Goal: Task Accomplishment & Management: Complete application form

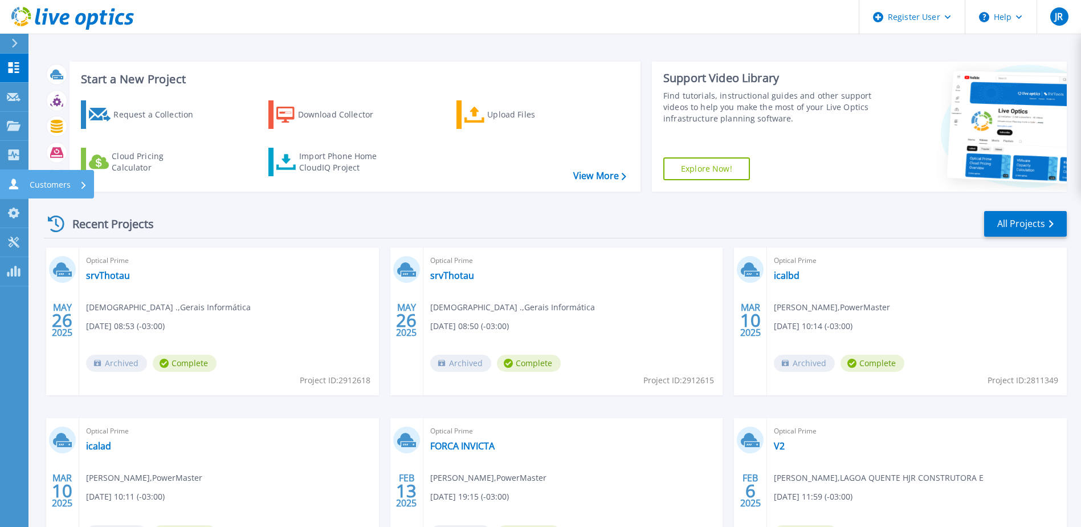
click at [63, 188] on p "Customers" at bounding box center [50, 185] width 41 height 30
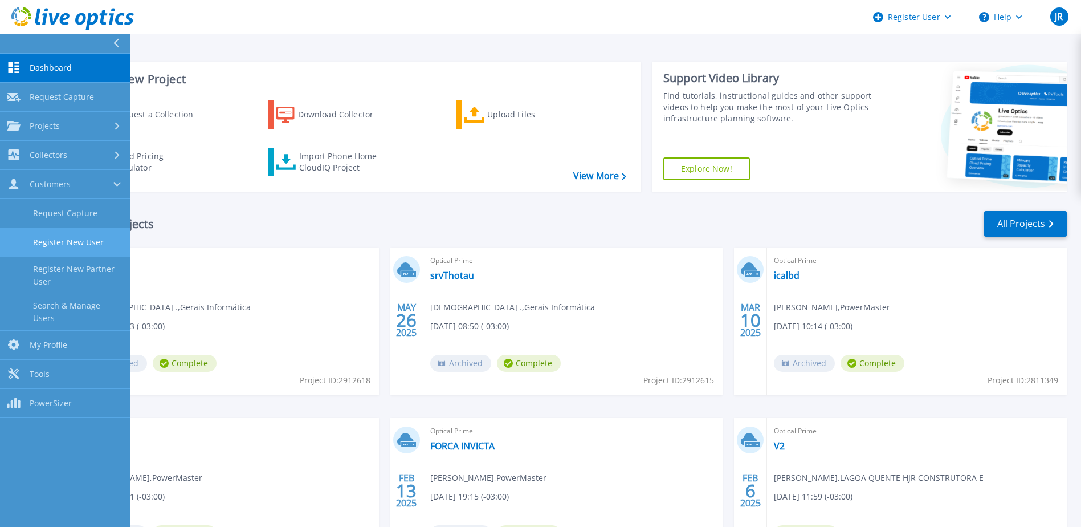
click at [63, 246] on link "Register New User" at bounding box center [65, 242] width 130 height 29
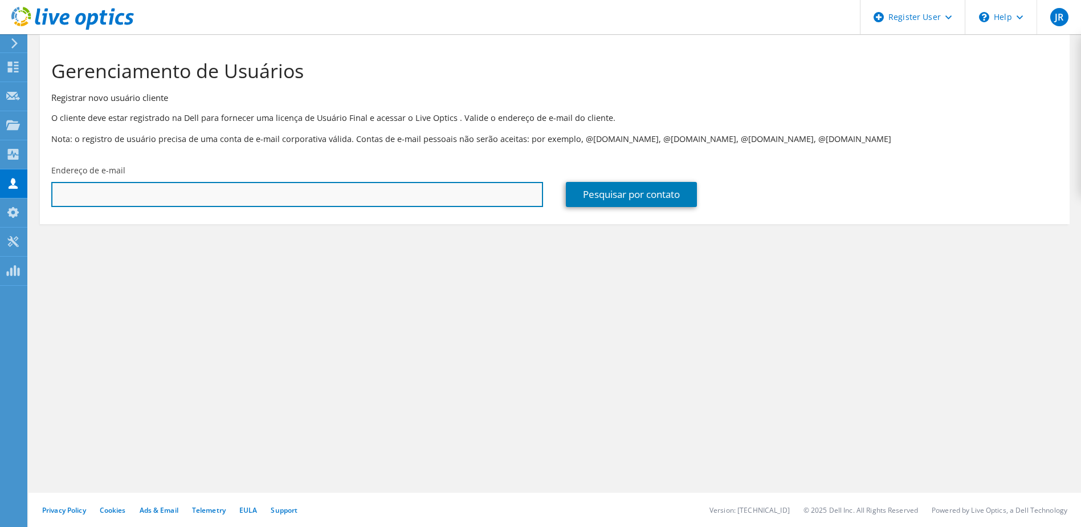
click at [160, 198] on input "text" at bounding box center [297, 194] width 492 height 25
paste input "ceo@facedoor.solutions"
type input "ceo@facedoor.solutions"
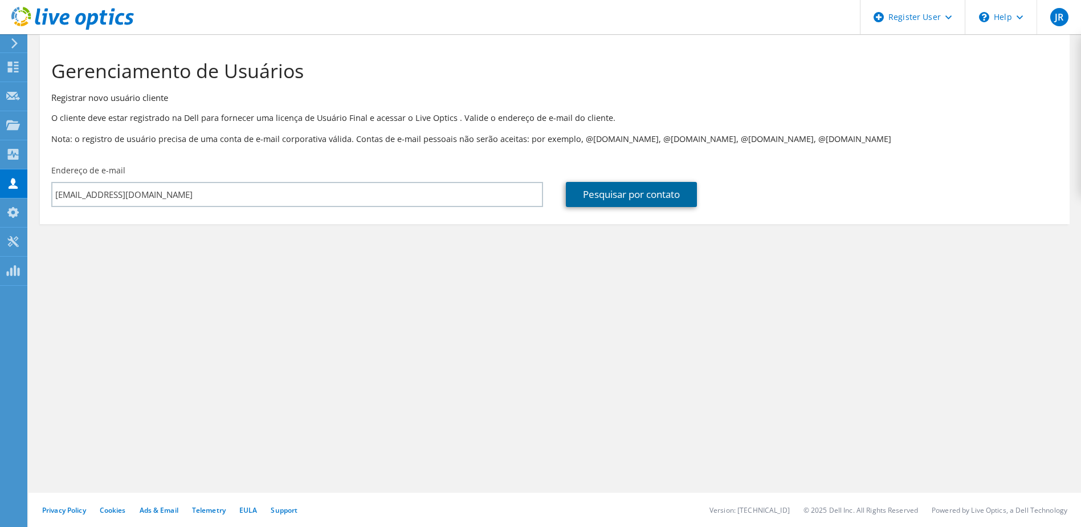
click at [594, 194] on link "Pesquisar por contato" at bounding box center [631, 194] width 131 height 25
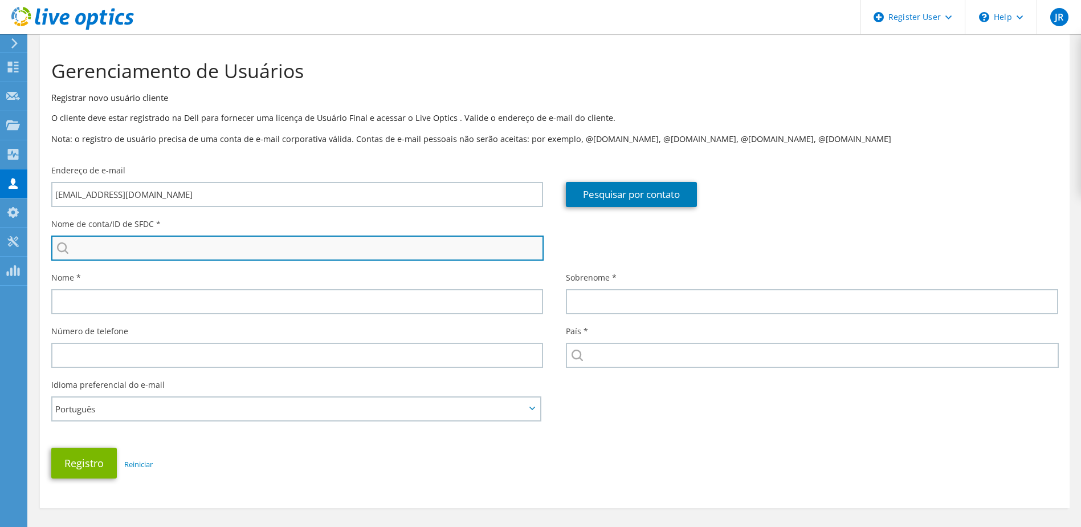
click at [135, 251] on input "search" at bounding box center [297, 247] width 492 height 25
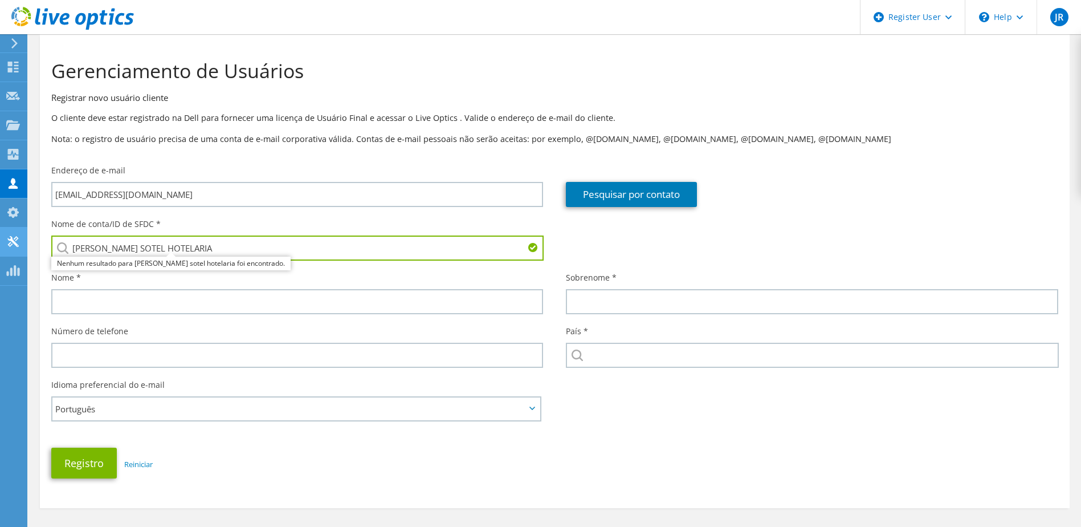
click at [27, 243] on div "JR Usuário Dell [PERSON_NAME] [PERSON_NAME][EMAIL_ADDRESS][DOMAIN_NAME] Dell My…" at bounding box center [540, 288] width 1081 height 576
type input "[PERSON_NAME] SOTEL HOTELARIA"
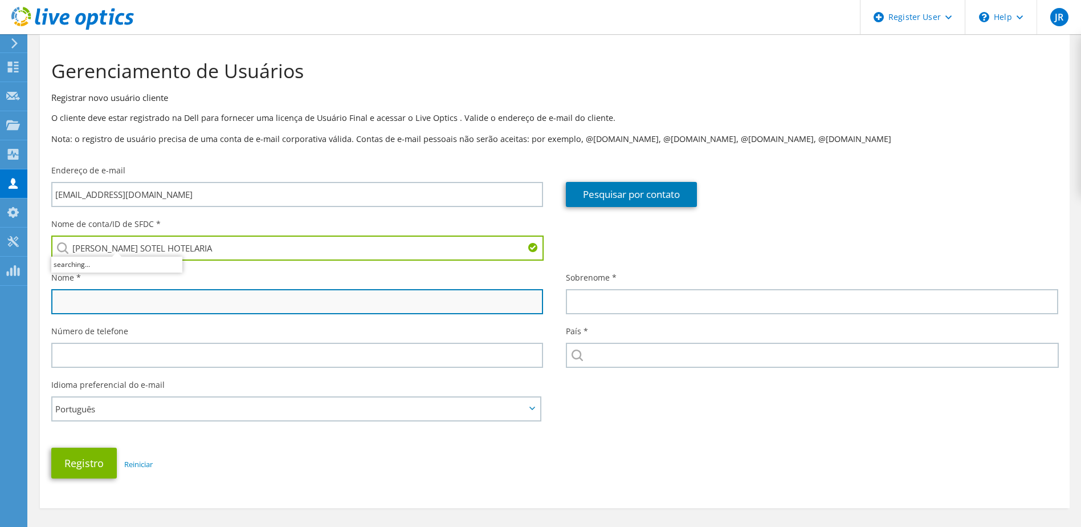
drag, startPoint x: 193, startPoint y: 302, endPoint x: 210, endPoint y: 304, distance: 16.7
click at [193, 302] on input "text" at bounding box center [297, 301] width 492 height 25
paste input "[PERSON_NAME] SOTEL HOTELARIA"
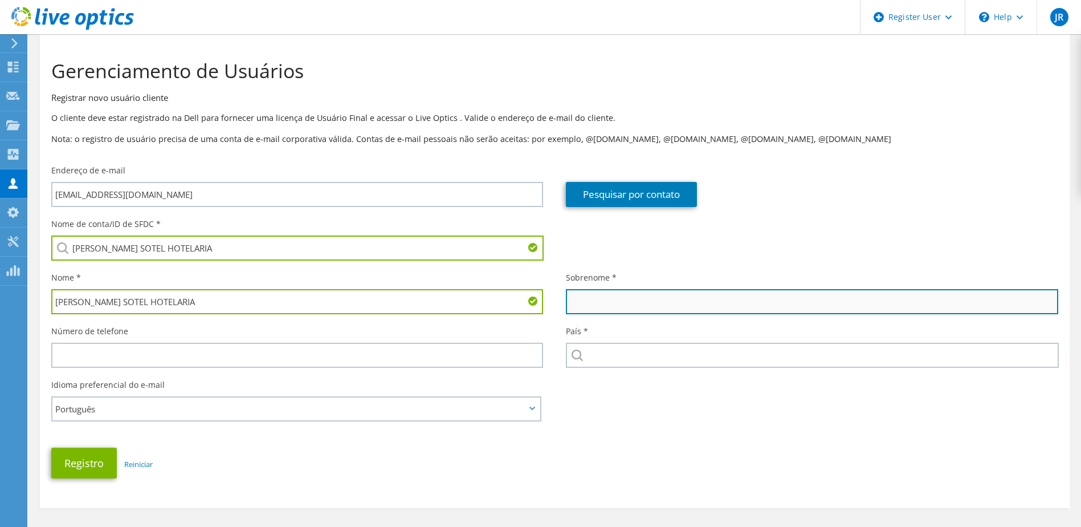
click at [693, 304] on input "text" at bounding box center [812, 301] width 492 height 25
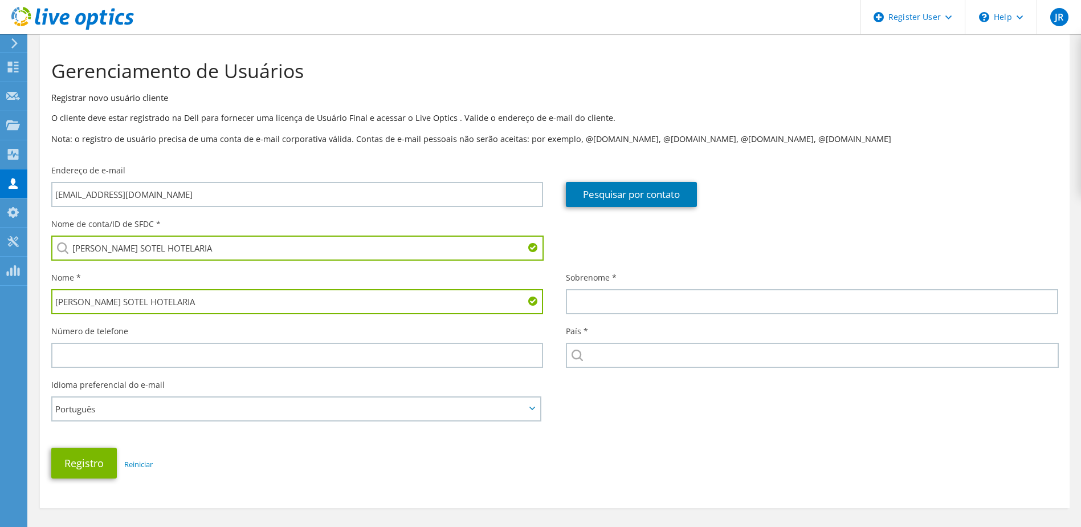
drag, startPoint x: 200, startPoint y: 303, endPoint x: 90, endPoint y: 296, distance: 109.7
click at [90, 296] on input "[PERSON_NAME] SOTEL HOTELARIA" at bounding box center [297, 301] width 492 height 25
type input "[PERSON_NAME]"
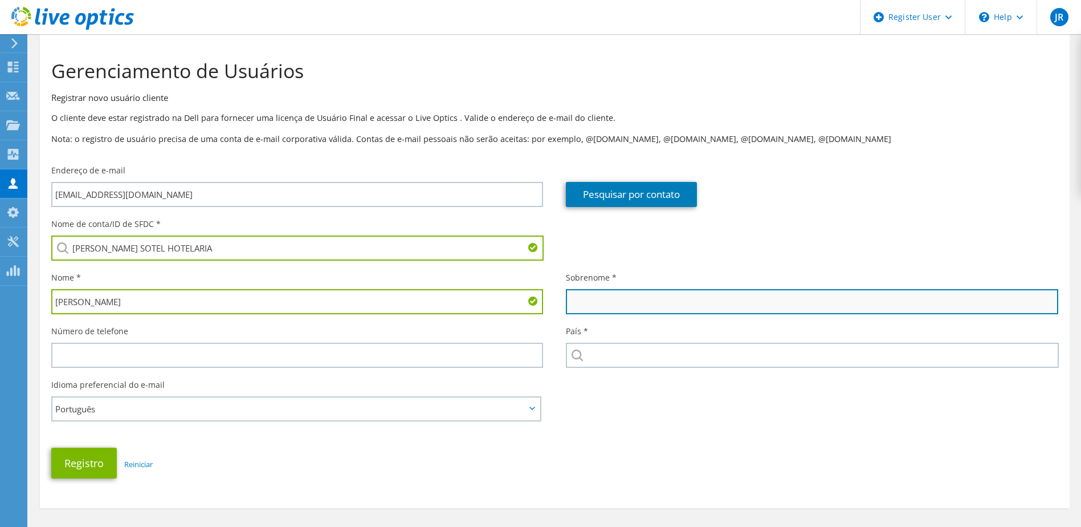
drag, startPoint x: 707, startPoint y: 300, endPoint x: 700, endPoint y: 308, distance: 10.9
click at [707, 300] on input "text" at bounding box center [812, 301] width 492 height 25
paste input "TI SOTEL HOTELARIA"
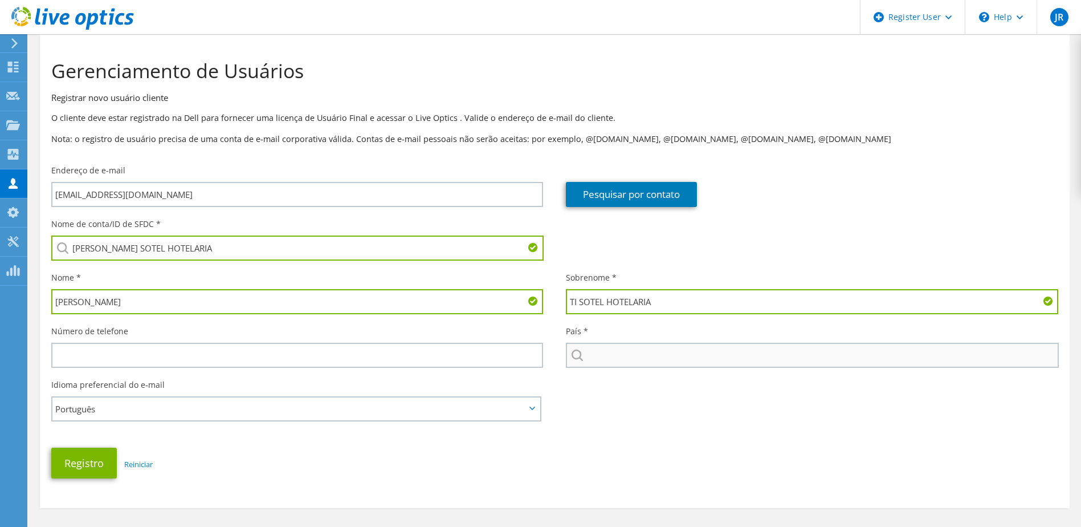
type input "TI SOTEL HOTELARIA"
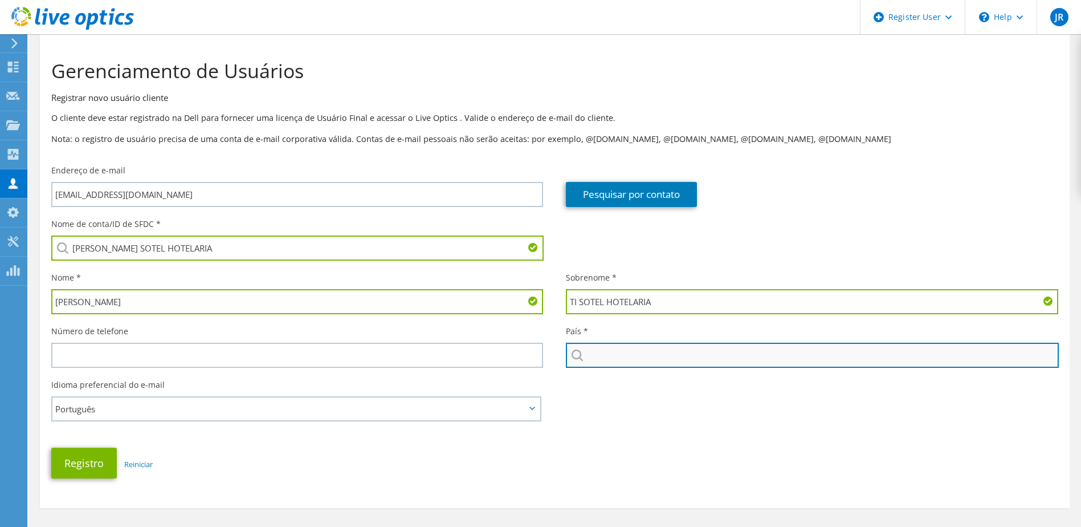
click at [643, 359] on input "text" at bounding box center [812, 355] width 492 height 25
type input "Brazil"
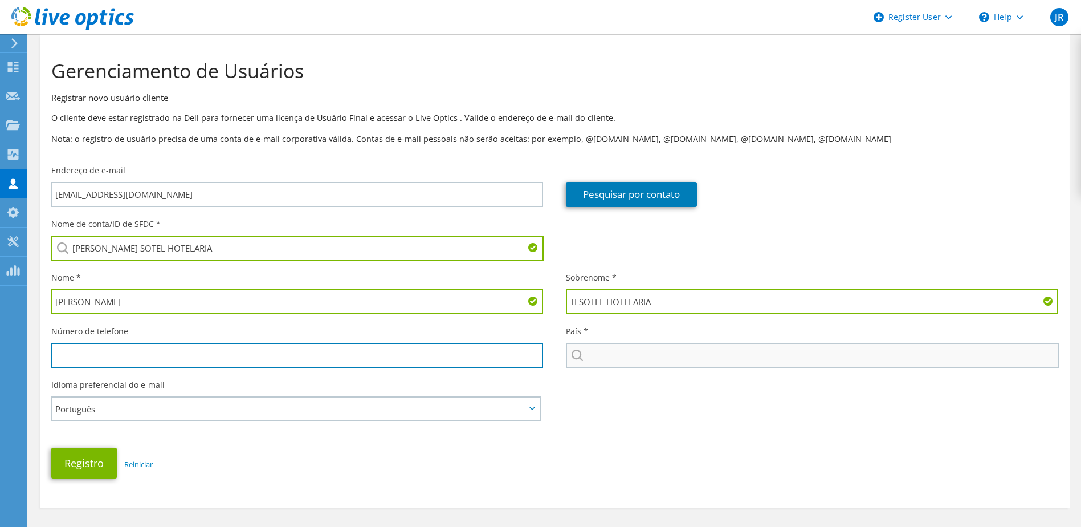
type input "51997140140"
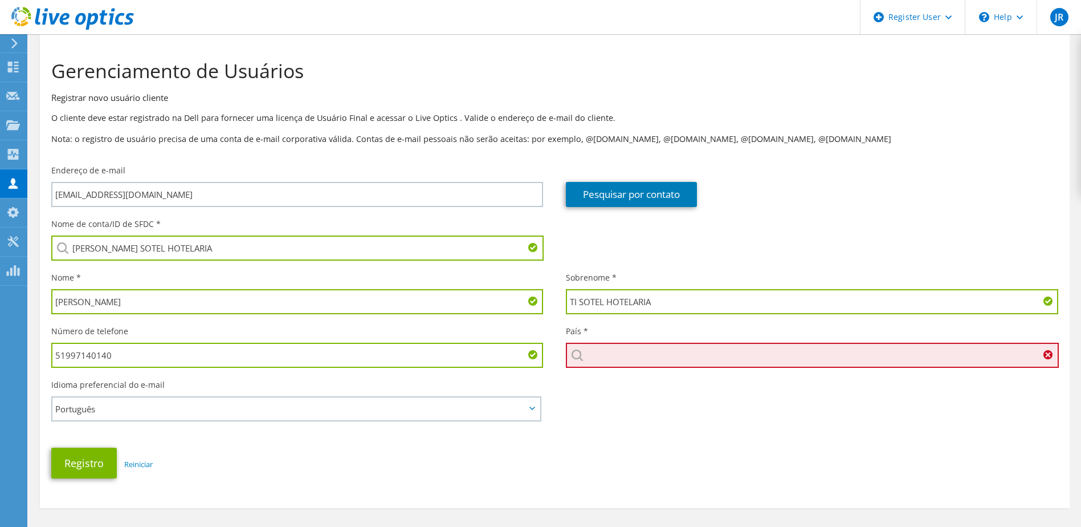
type input "[GEOGRAPHIC_DATA]"
drag, startPoint x: 188, startPoint y: 354, endPoint x: -57, endPoint y: 336, distance: 245.2
click at [0, 336] on html "JR Usuário Dell [PERSON_NAME] [PERSON_NAME][EMAIL_ADDRESS][DOMAIN_NAME] Dell My…" at bounding box center [540, 263] width 1081 height 527
drag, startPoint x: 214, startPoint y: 359, endPoint x: 221, endPoint y: 359, distance: 7.4
click at [214, 359] on input "text" at bounding box center [297, 355] width 492 height 25
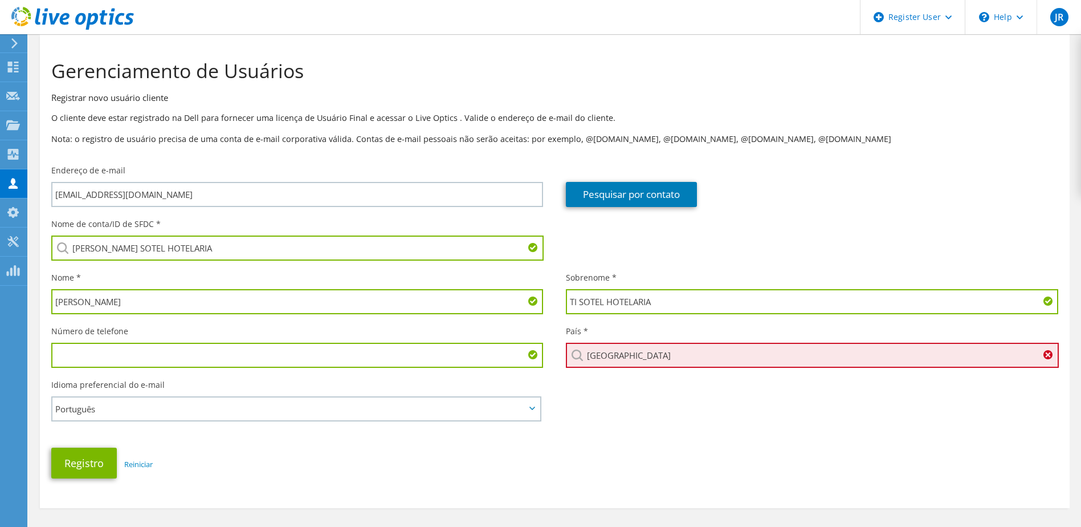
paste input "5582996710400"
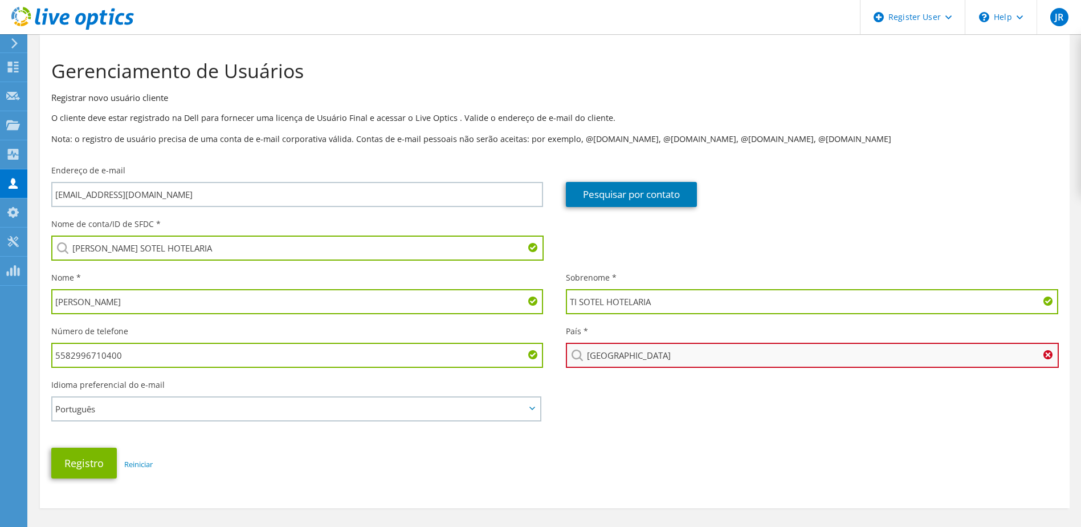
type input "5582996710400"
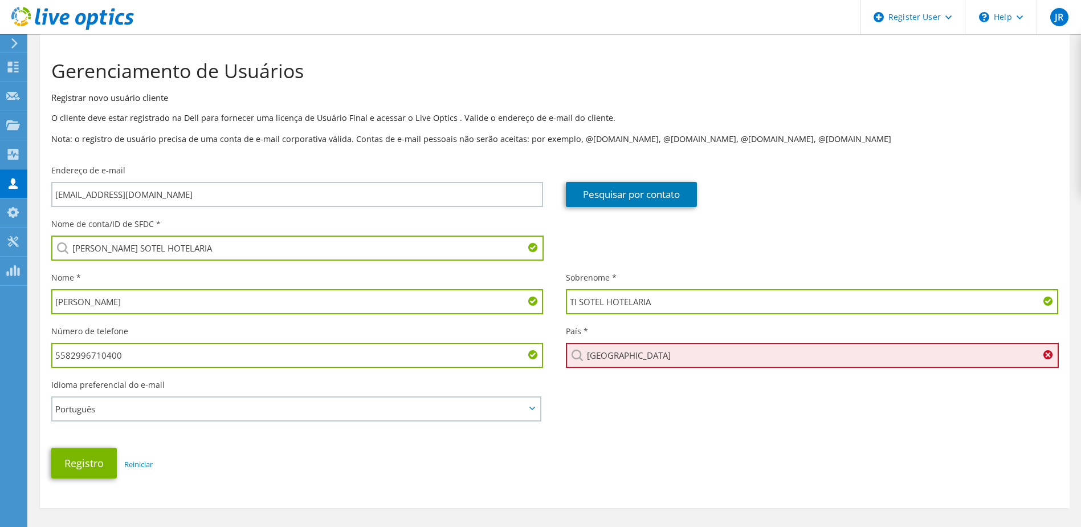
click at [668, 354] on input "[GEOGRAPHIC_DATA]" at bounding box center [812, 355] width 492 height 25
click at [1051, 356] on div "Selecionar Andorra Emirados Árabes Unidos Afeganistão Antígua e Barbuda Anguila…" at bounding box center [812, 355] width 492 height 25
click at [1049, 356] on div "Selecionar Andorra Emirados Árabes Unidos Afeganistão Antígua e Barbuda Anguila…" at bounding box center [812, 355] width 492 height 25
click at [746, 354] on input "[GEOGRAPHIC_DATA]" at bounding box center [812, 355] width 492 height 25
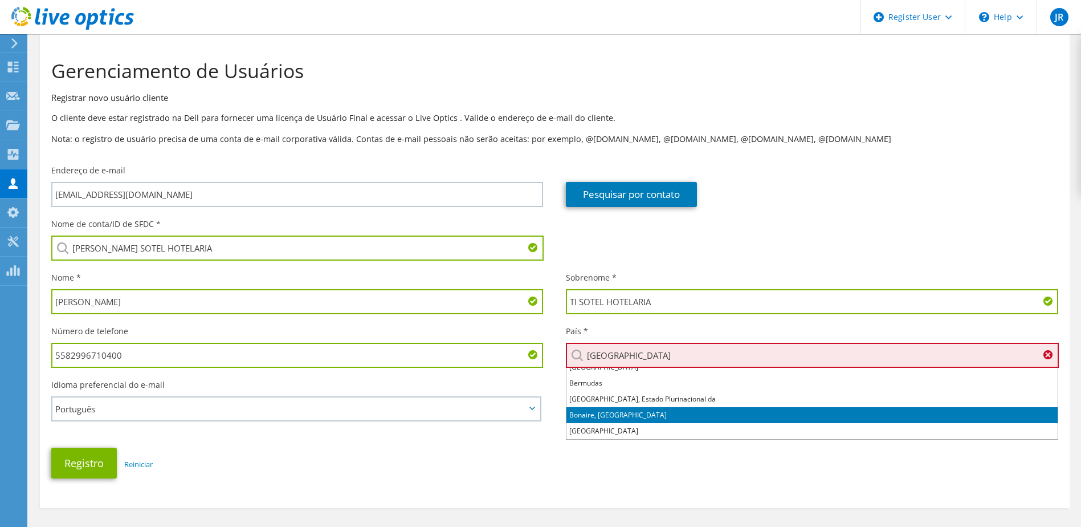
type input "[GEOGRAPHIC_DATA]"
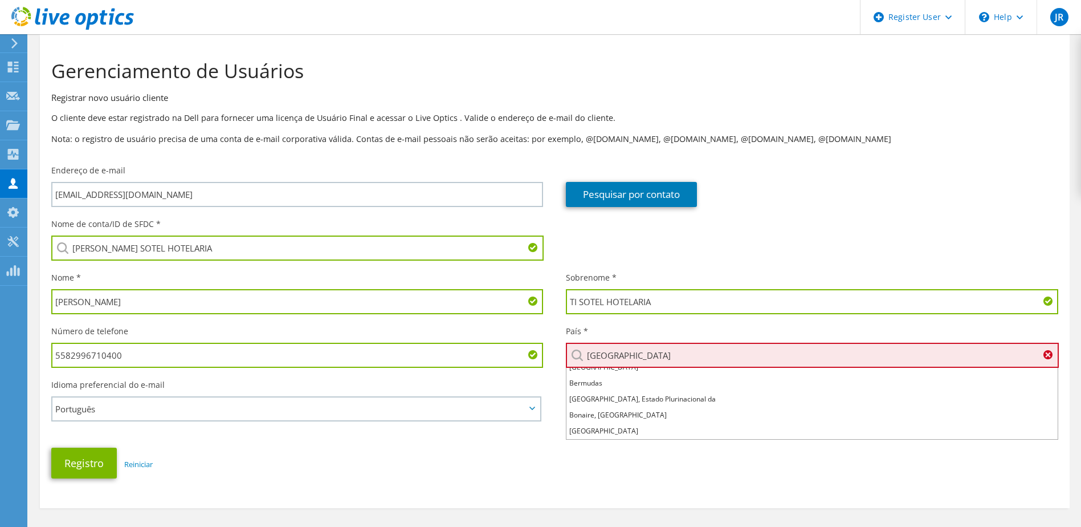
scroll to position [360, 0]
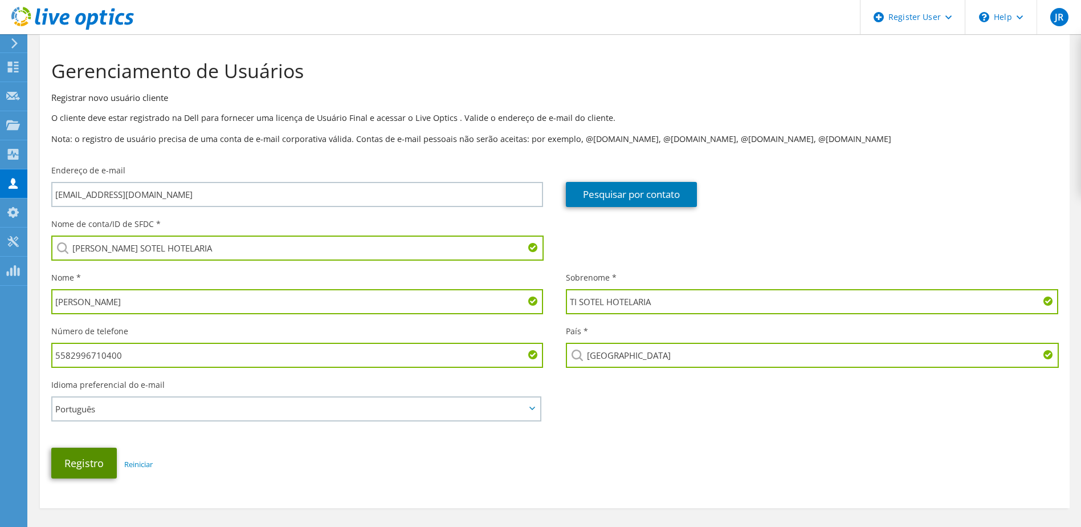
click at [92, 465] on button "Registro" at bounding box center [84, 462] width 66 height 31
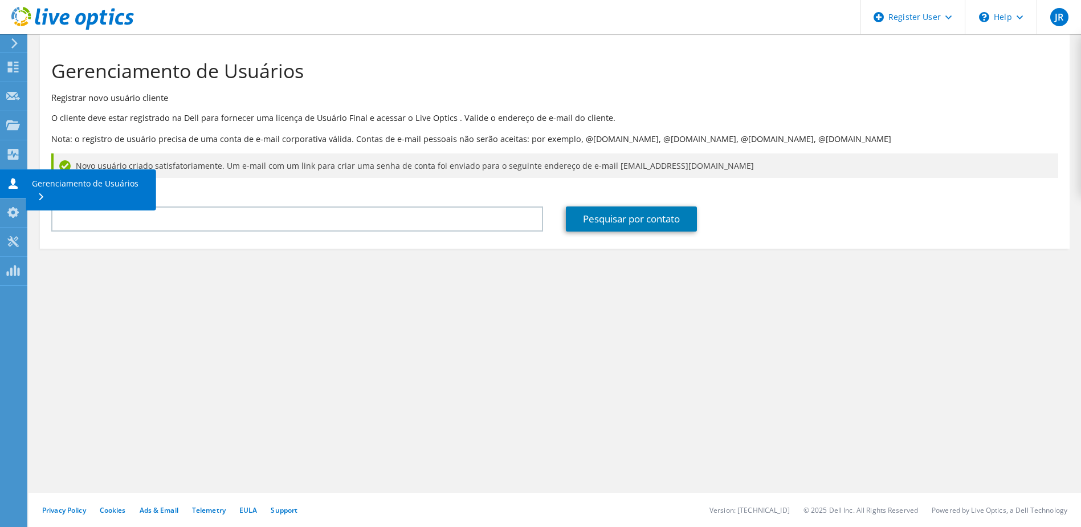
click at [117, 181] on div "Gerenciamento de Usuários" at bounding box center [91, 189] width 130 height 41
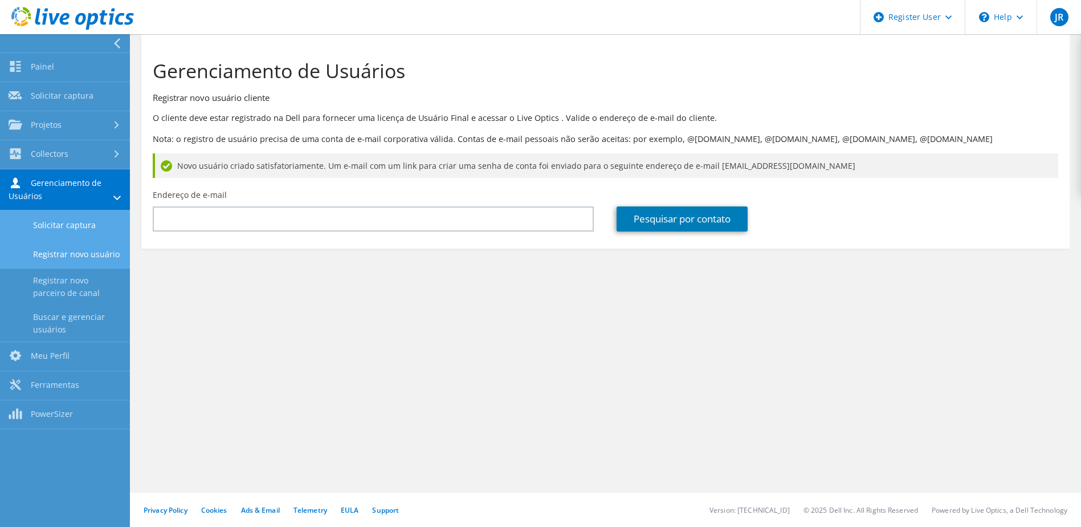
click at [61, 221] on link "Solicitar captura" at bounding box center [65, 224] width 130 height 29
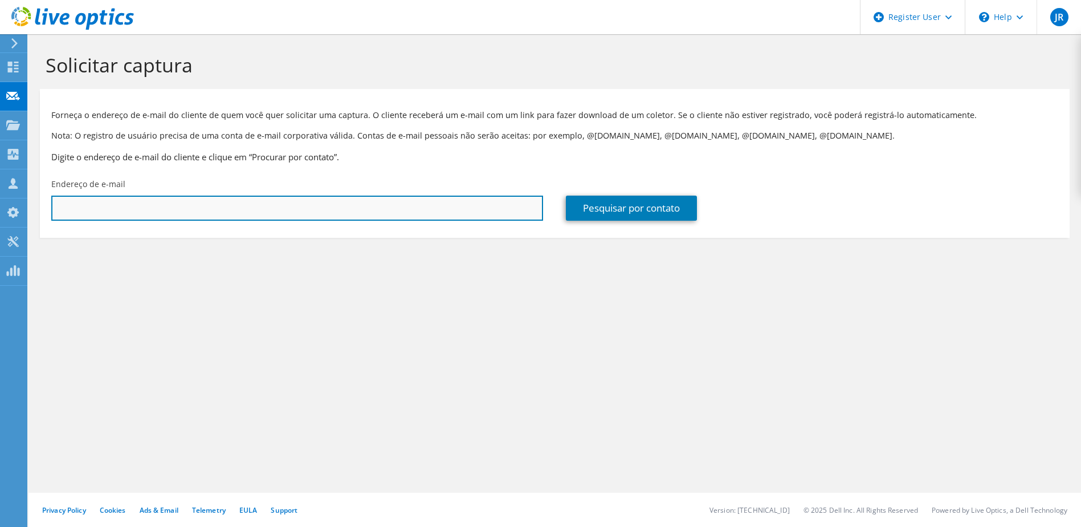
click at [119, 209] on input "text" at bounding box center [297, 208] width 492 height 25
paste input "5582996710400"
type input "5582996710400"
drag, startPoint x: 141, startPoint y: 209, endPoint x: -51, endPoint y: 196, distance: 193.1
click at [0, 196] on html "JR Usuário Dell [PERSON_NAME] [PERSON_NAME][EMAIL_ADDRESS][DOMAIN_NAME] Dell My…" at bounding box center [540, 263] width 1081 height 527
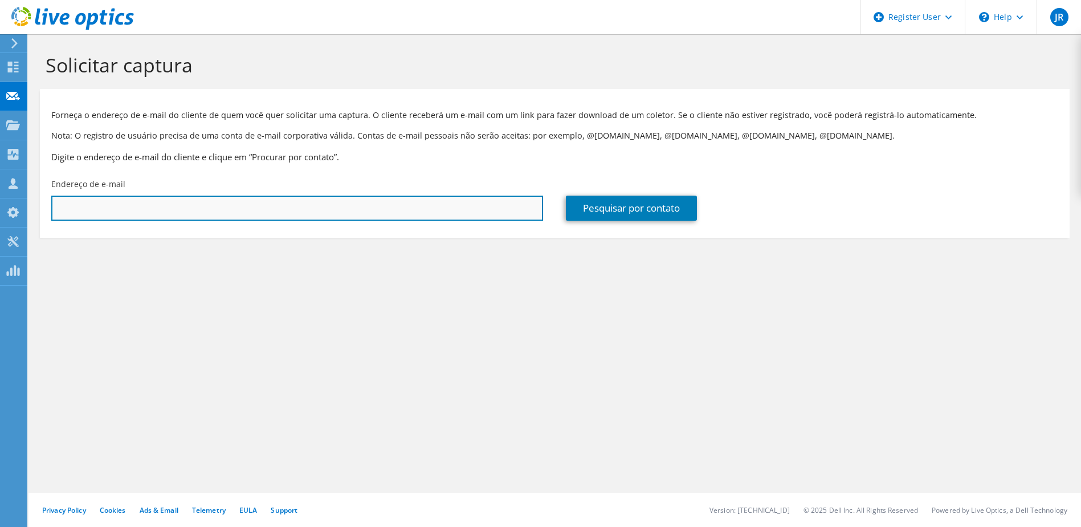
drag, startPoint x: 181, startPoint y: 200, endPoint x: 207, endPoint y: 207, distance: 27.4
click at [181, 200] on input "text" at bounding box center [297, 208] width 492 height 25
paste input "[EMAIL_ADDRESS][DOMAIN_NAME]"
type input "[EMAIL_ADDRESS][DOMAIN_NAME]"
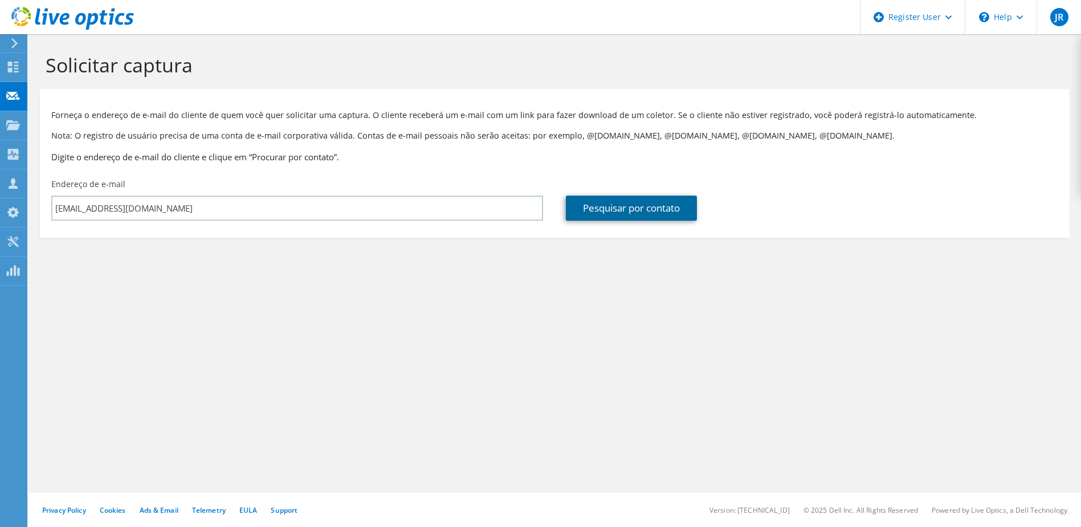
click at [647, 215] on link "Pesquisar por contato" at bounding box center [631, 208] width 131 height 25
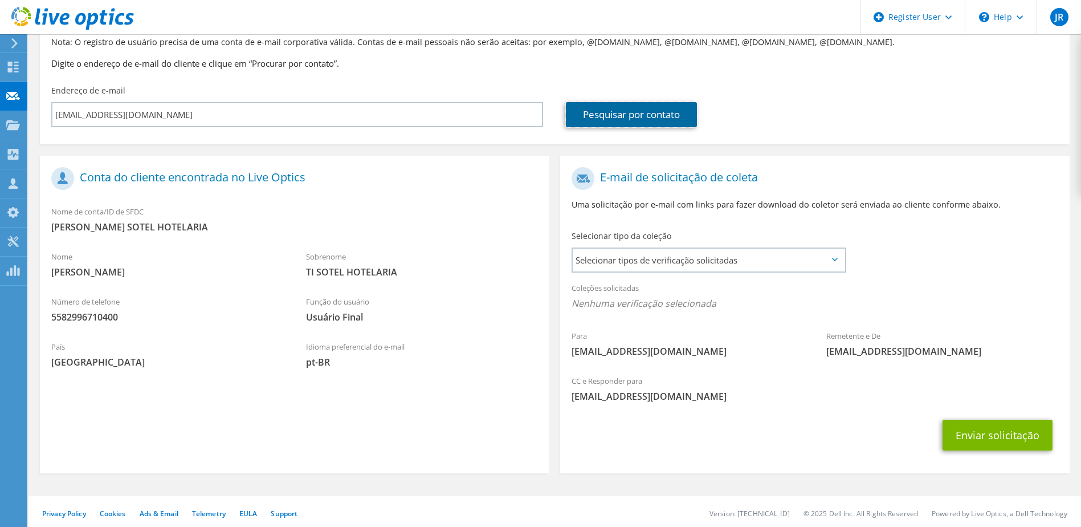
scroll to position [97, 0]
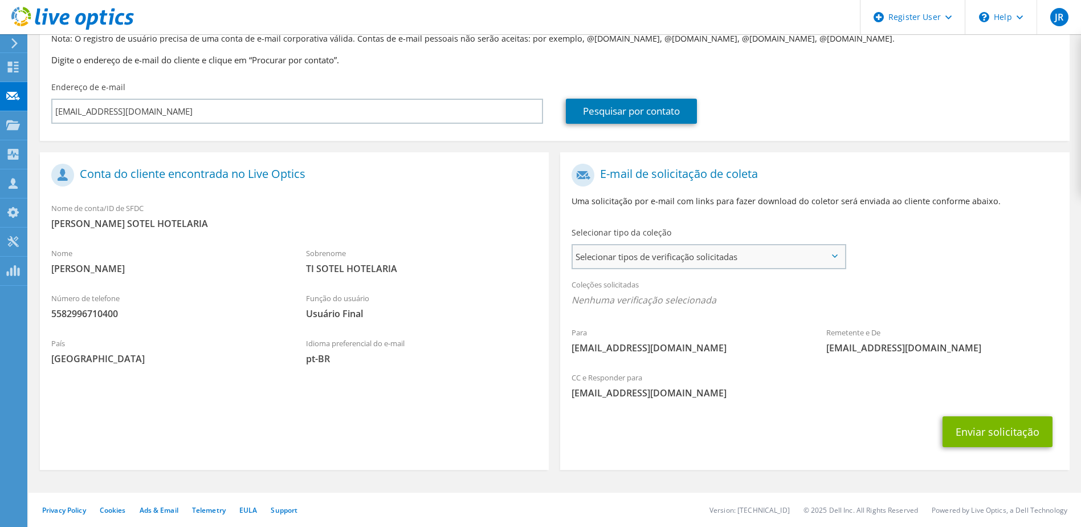
click at [745, 255] on span "Selecionar tipos de verificação solicitadas" at bounding box center [708, 256] width 271 height 23
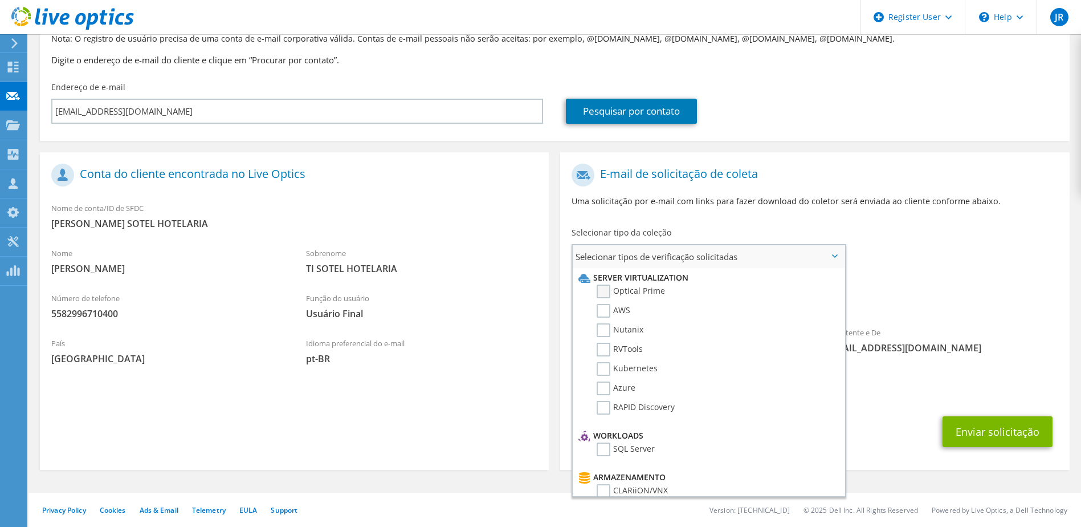
click at [652, 294] on label "Optical Prime" at bounding box center [631, 291] width 68 height 14
click at [0, 0] on input "Optical Prime" at bounding box center [0, 0] width 0 height 0
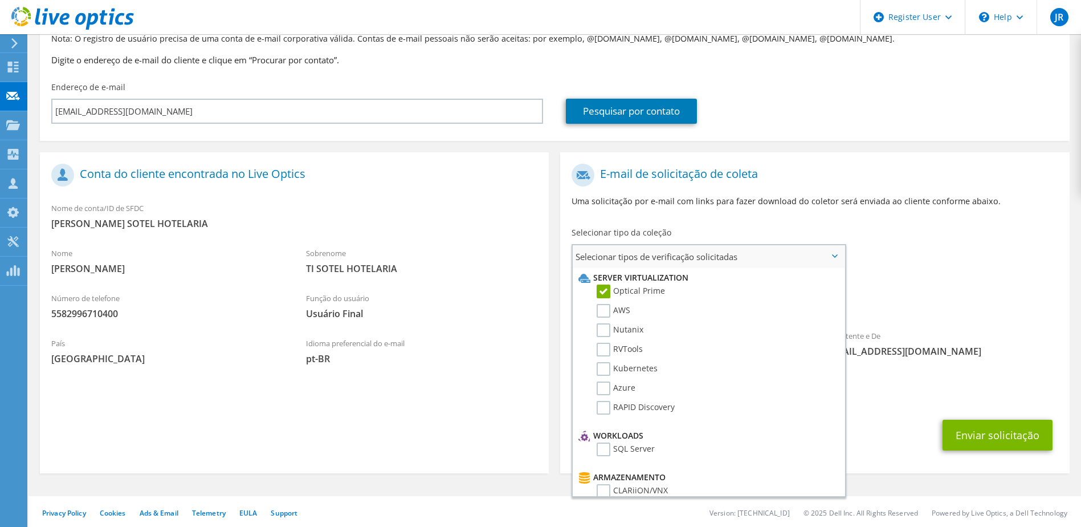
scroll to position [57, 0]
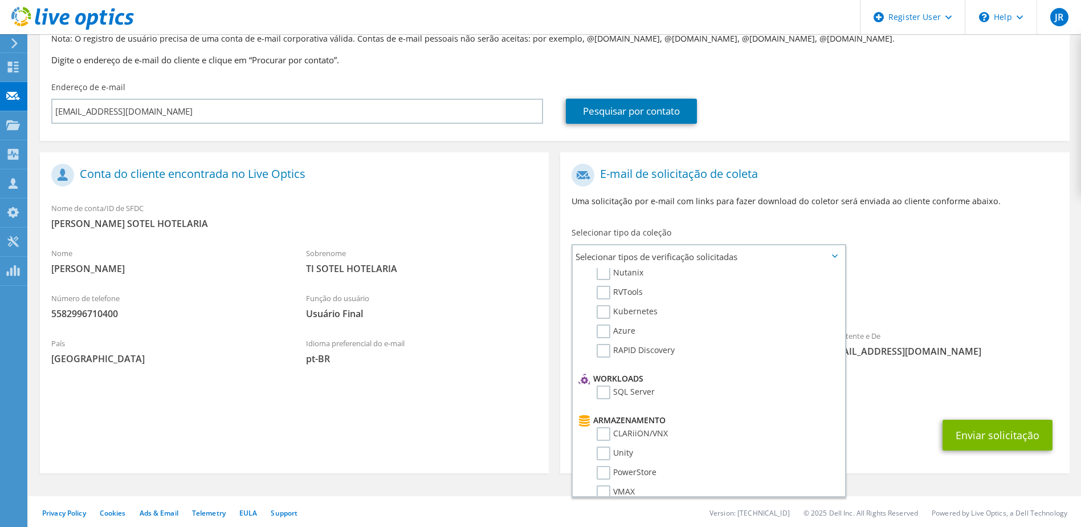
click at [981, 358] on div "Remetente e De [EMAIL_ADDRESS][DOMAIN_NAME]" at bounding box center [942, 343] width 255 height 39
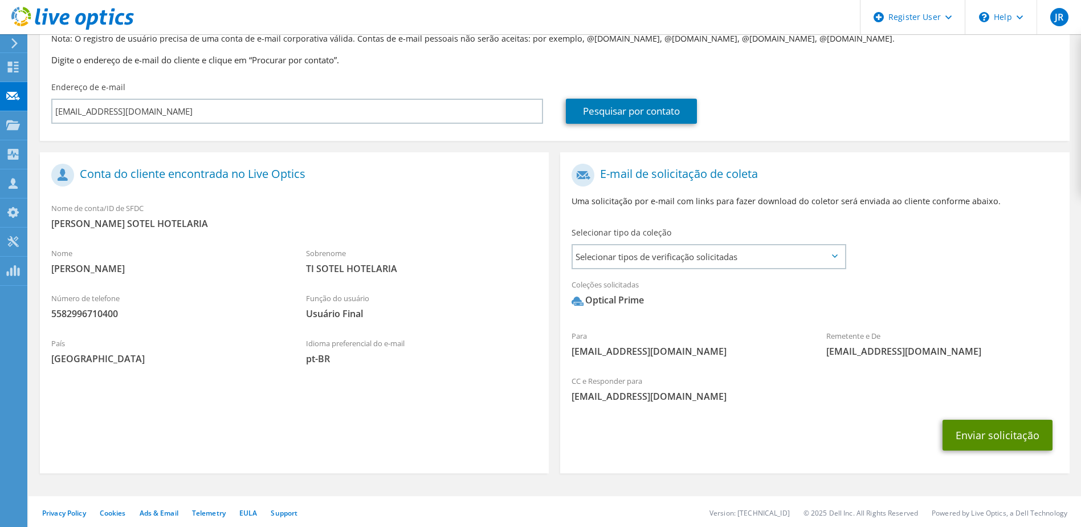
click at [984, 434] on button "Enviar solicitação" at bounding box center [998, 435] width 110 height 31
